Goal: Transaction & Acquisition: Purchase product/service

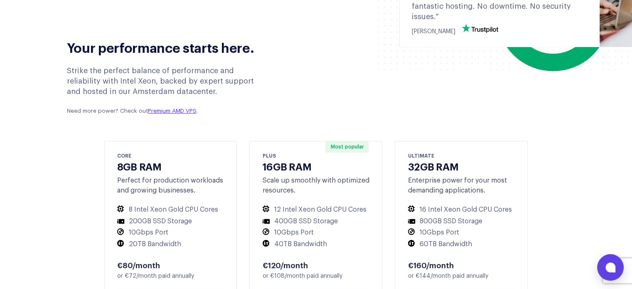
scroll to position [125, 0]
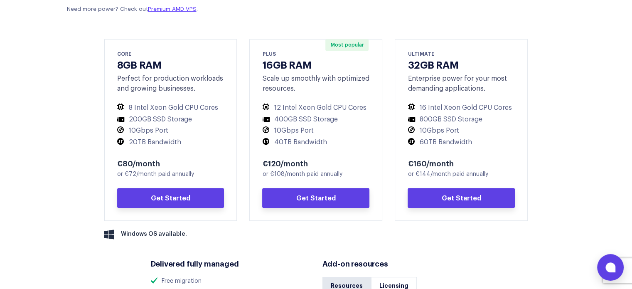
scroll to position [415, 0]
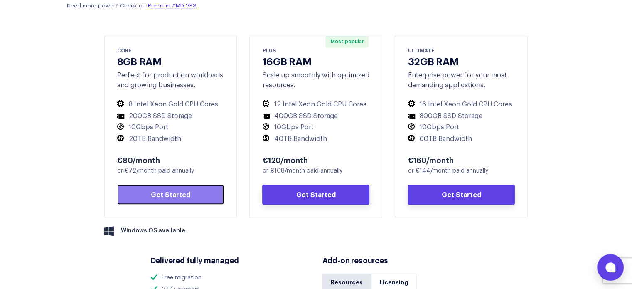
click at [151, 196] on link "Get Started" at bounding box center [170, 194] width 107 height 20
